Goal: Navigation & Orientation: Go to known website

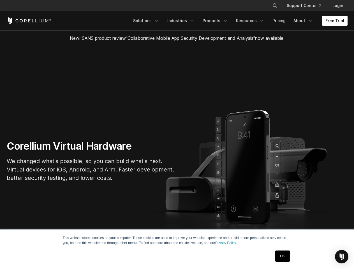
click at [177, 135] on section "Corellium Virtual Hardware We changed what's possible, so you can build what's …" at bounding box center [177, 163] width 354 height 234
click at [275, 6] on icon "Search" at bounding box center [275, 5] width 4 height 4
click at [275, 6] on div "×" at bounding box center [275, 5] width 6 height 8
click at [342, 257] on img "Open Intercom Messenger" at bounding box center [341, 256] width 7 height 7
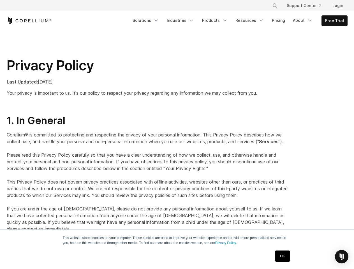
click at [177, 135] on p "Corellium® is committed to protecting and respecting the privacy of your person…" at bounding box center [148, 181] width 282 height 101
click at [275, 6] on icon "Search" at bounding box center [275, 5] width 4 height 4
click at [0, 0] on div "×" at bounding box center [0, 0] width 0 height 0
click at [342, 257] on img "Open Intercom Messenger" at bounding box center [341, 256] width 7 height 7
